Goal: Book appointment/travel/reservation

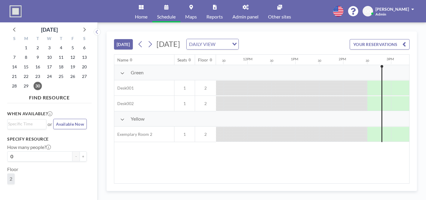
scroll to position [0, 544]
drag, startPoint x: 282, startPoint y: 77, endPoint x: 282, endPoint y: 72, distance: 5.4
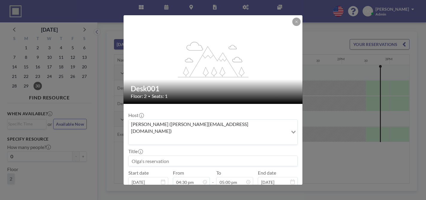
scroll to position [29, 0]
click at [292, 26] on button at bounding box center [296, 22] width 8 height 8
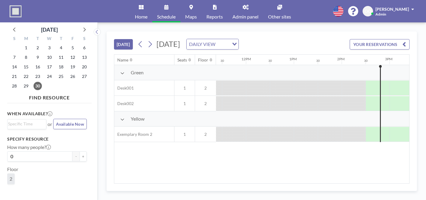
click at [399, 7] on span "[PERSON_NAME]" at bounding box center [391, 9] width 33 height 5
click at [401, 38] on span "Log out" at bounding box center [396, 41] width 14 height 6
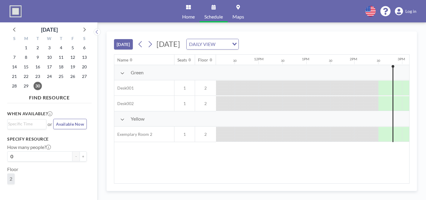
scroll to position [0, 544]
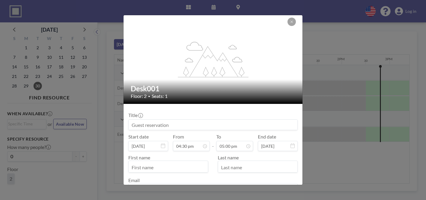
scroll to position [4, 0]
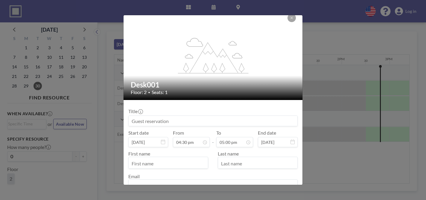
click at [269, 199] on button "BOOK NOW" at bounding box center [282, 204] width 30 height 10
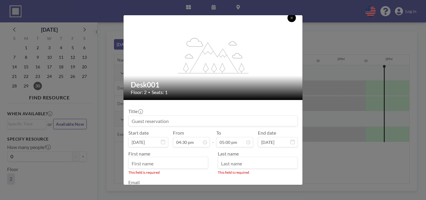
click at [287, 19] on button at bounding box center [291, 18] width 8 height 8
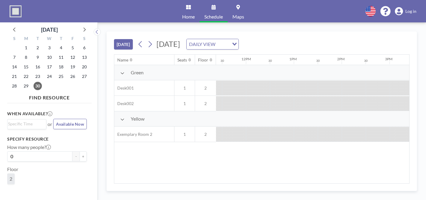
click at [416, 9] on span "Log in" at bounding box center [410, 11] width 11 height 5
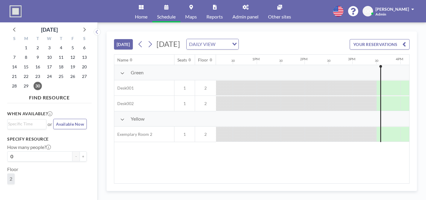
scroll to position [0, 583]
click at [236, 8] on link "Admin panel" at bounding box center [246, 11] width 36 height 22
